Goal: Transaction & Acquisition: Purchase product/service

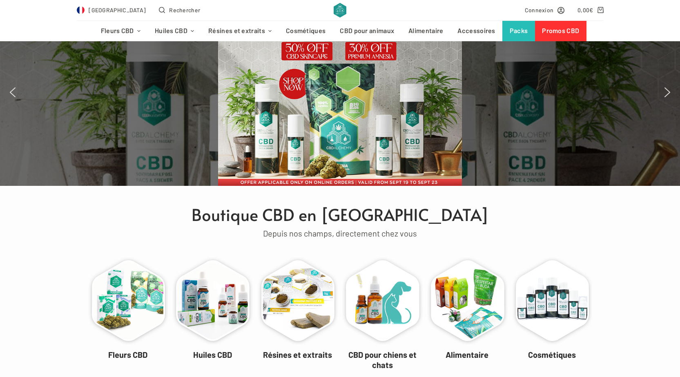
scroll to position [82, 0]
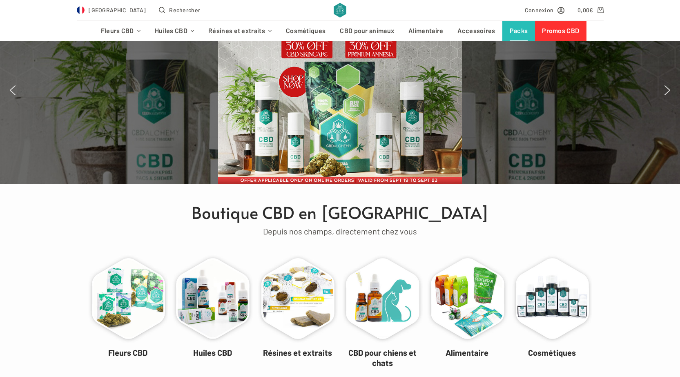
click at [514, 33] on link "Packs" at bounding box center [518, 31] width 33 height 20
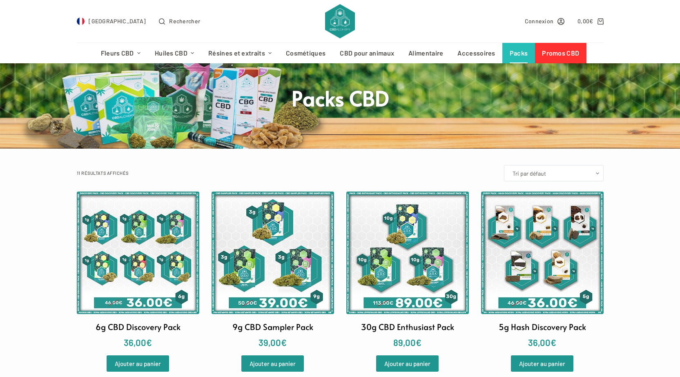
scroll to position [41, 0]
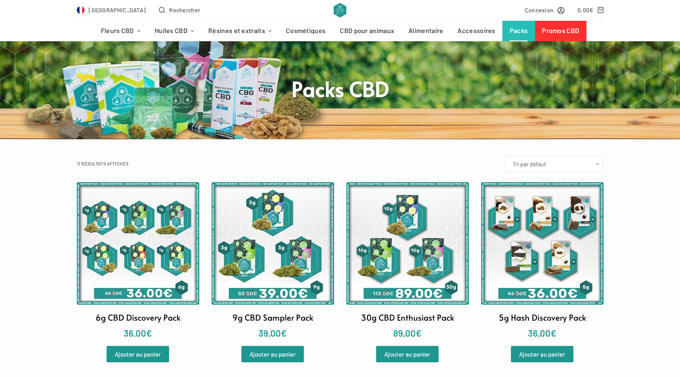
click at [279, 263] on img at bounding box center [272, 243] width 122 height 122
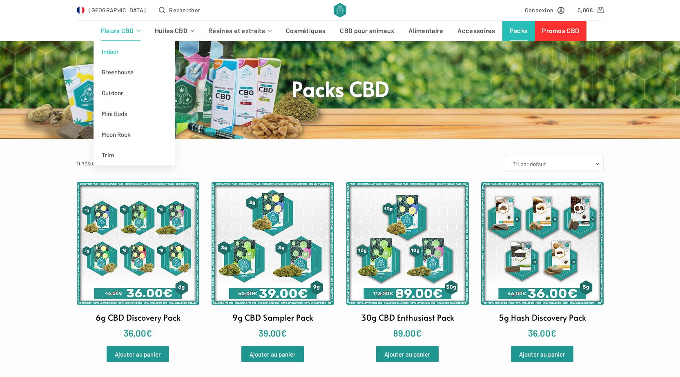
click at [120, 49] on link "Indoor" at bounding box center [134, 51] width 82 height 21
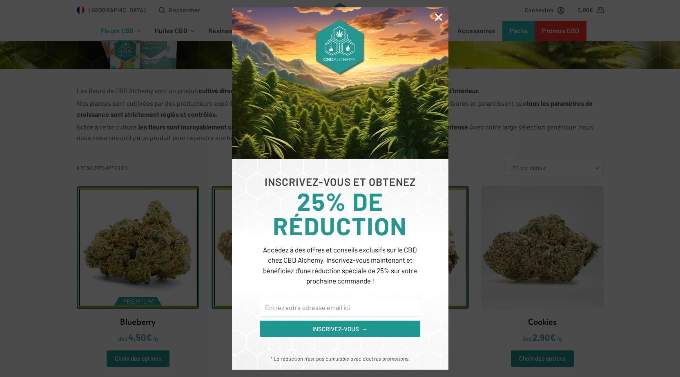
scroll to position [204, 0]
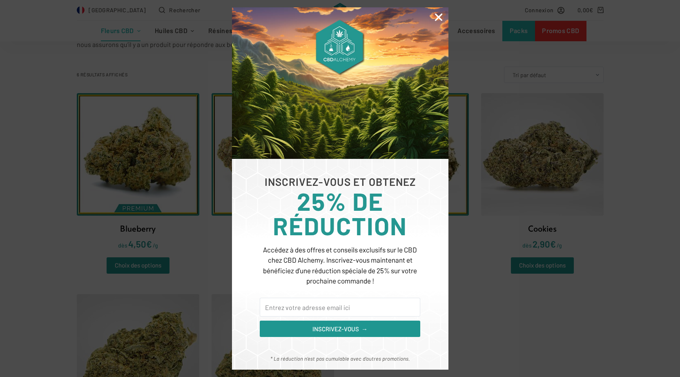
click at [442, 15] on icon "Close" at bounding box center [438, 17] width 11 height 11
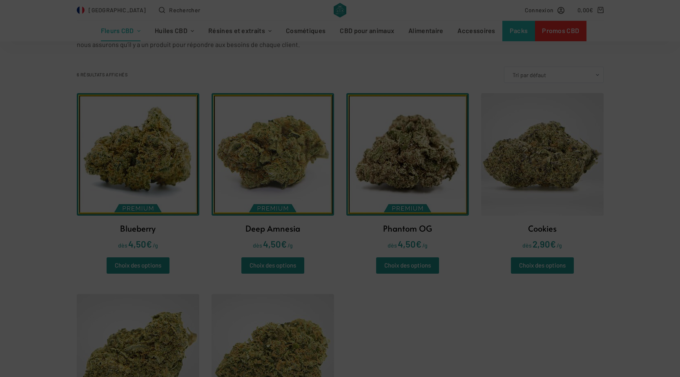
click at [566, 137] on div "INSCRIVEZ-VOUS ET OBTENEZ 25% DE RÉDUCTION Accédez à des offres et conseils exc…" at bounding box center [340, 188] width 680 height 377
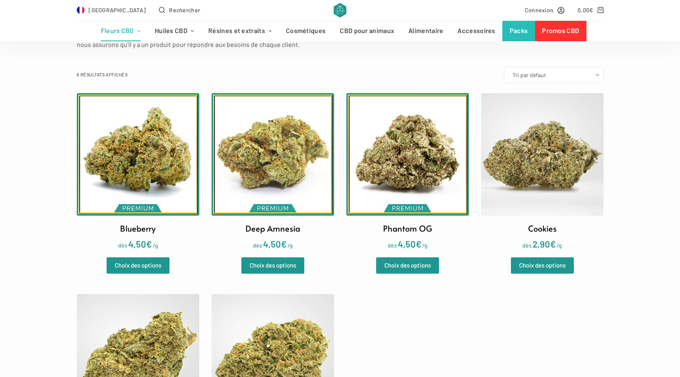
click at [557, 152] on img at bounding box center [542, 154] width 122 height 122
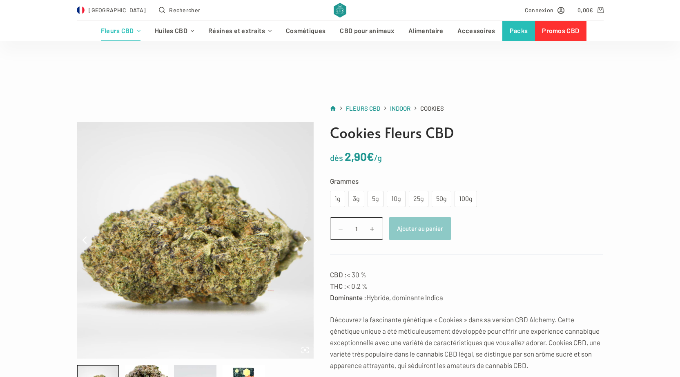
scroll to position [82, 0]
